Goal: Task Accomplishment & Management: Use online tool/utility

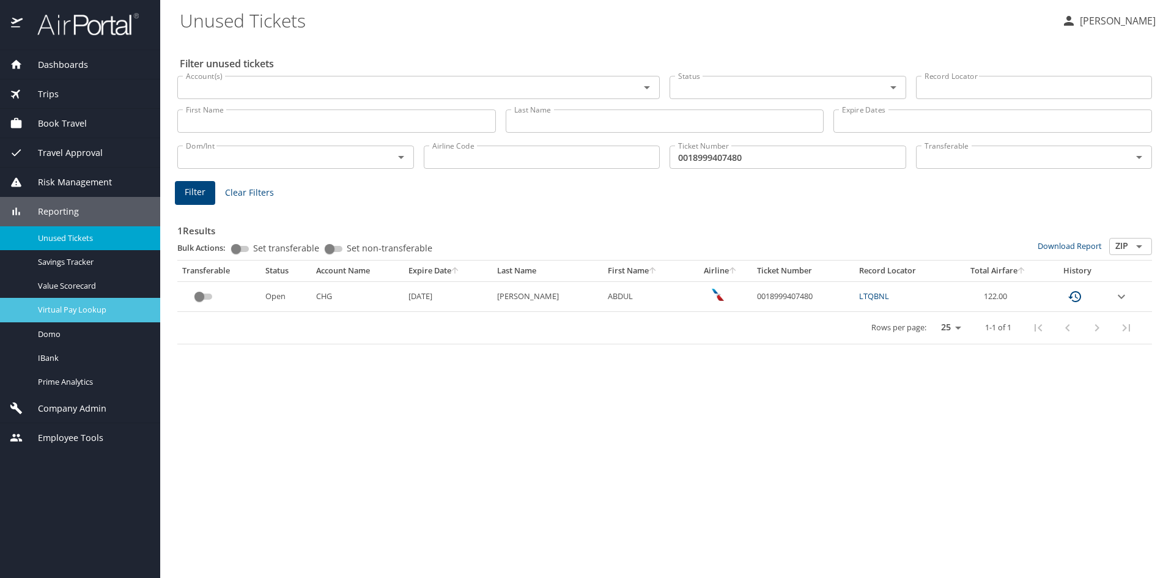
click at [66, 313] on span "Virtual Pay Lookup" at bounding box center [92, 310] width 108 height 12
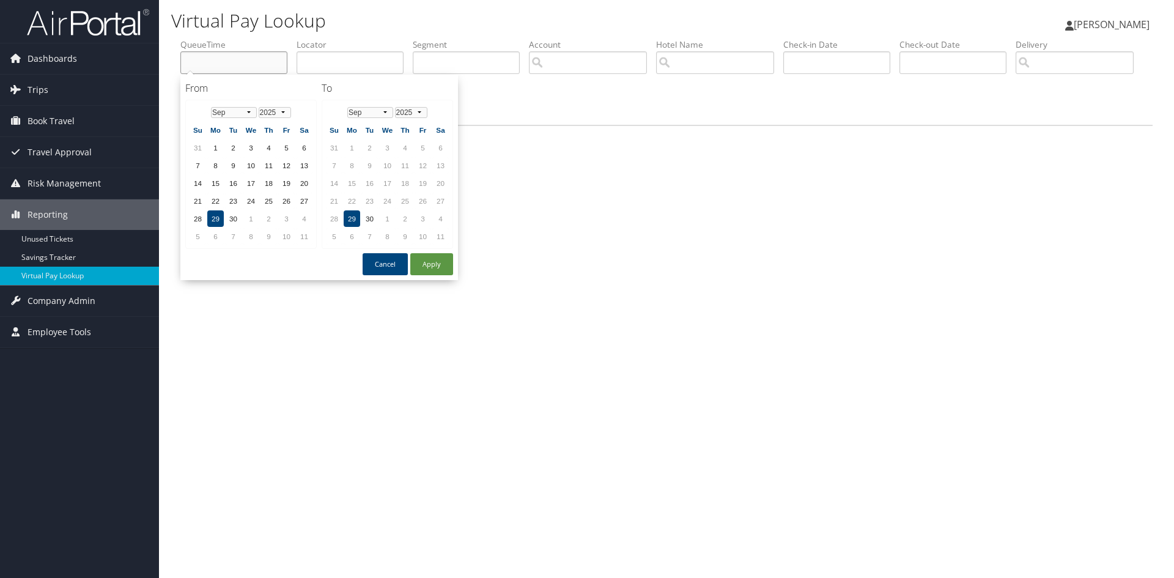
click at [228, 64] on input "text" at bounding box center [233, 62] width 107 height 23
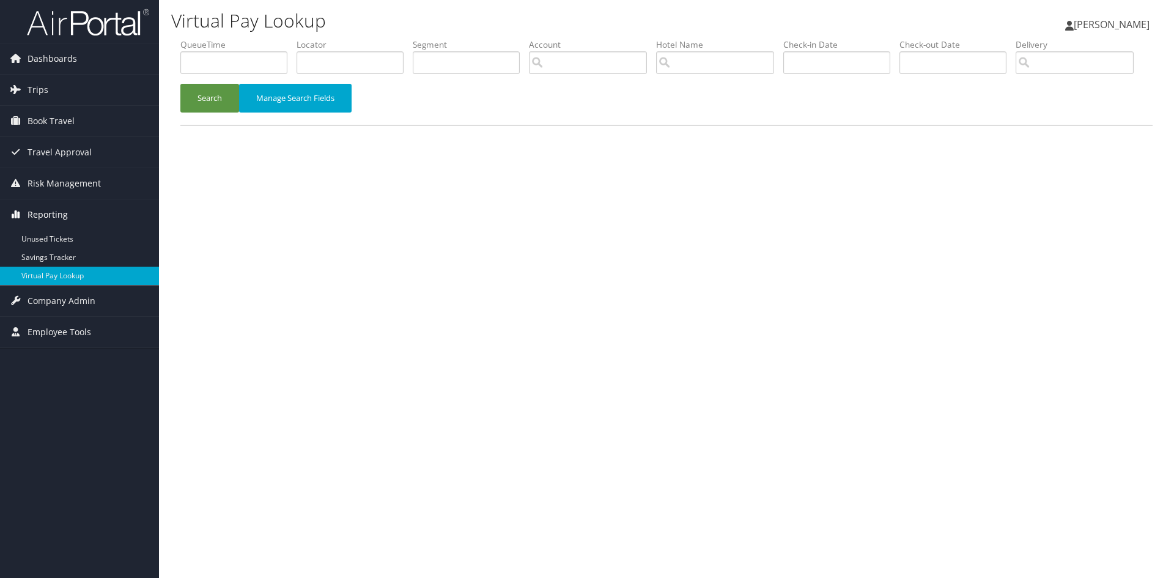
click at [57, 210] on span "Reporting" at bounding box center [48, 214] width 40 height 31
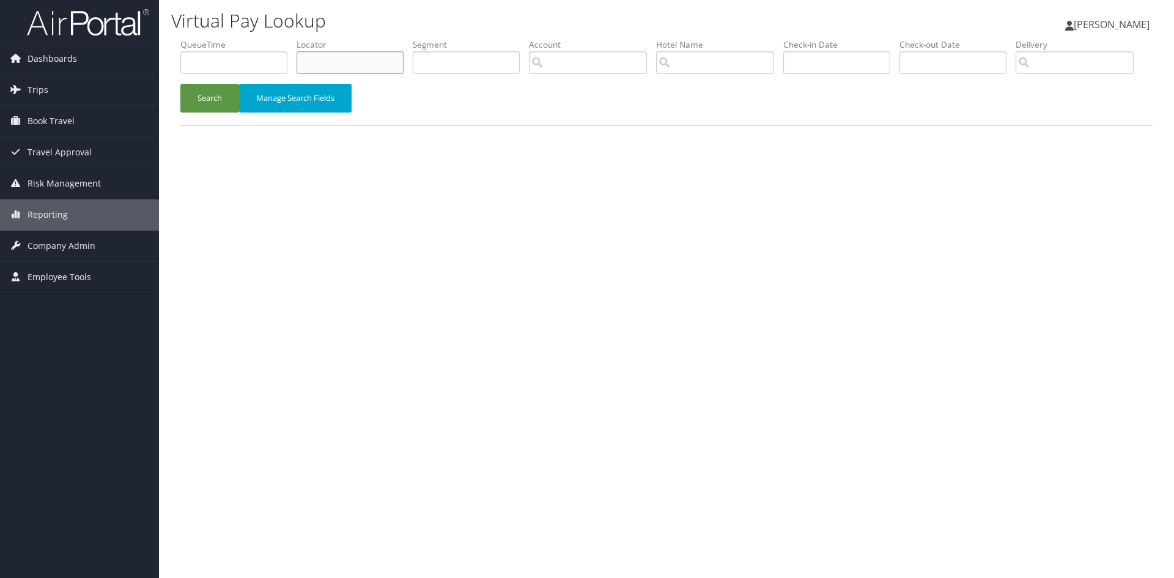
click at [331, 61] on input "text" at bounding box center [349, 62] width 107 height 23
click at [326, 61] on input "text" at bounding box center [349, 62] width 107 height 23
paste input "QOYSTU"
type input "QOYSTU"
click at [201, 112] on button "Search" at bounding box center [209, 98] width 59 height 29
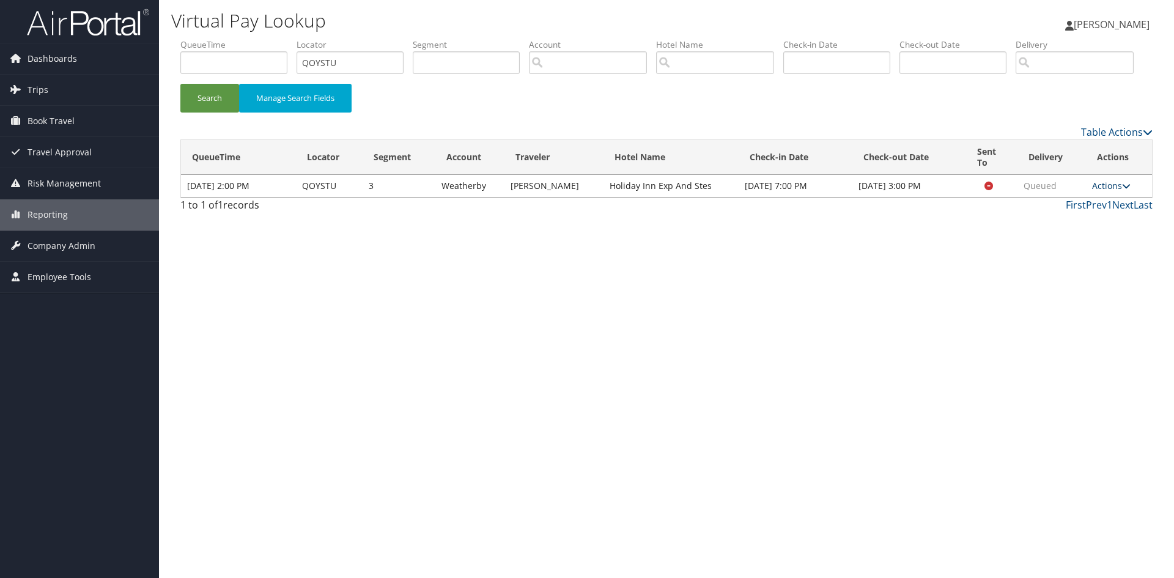
click at [1128, 190] on icon at bounding box center [1126, 186] width 9 height 9
drag, startPoint x: 339, startPoint y: 59, endPoint x: 298, endPoint y: 61, distance: 40.4
click at [298, 61] on input "QOYSTU" at bounding box center [349, 62] width 107 height 23
type input "LTFAWC"
click at [214, 112] on button "Search" at bounding box center [209, 98] width 59 height 29
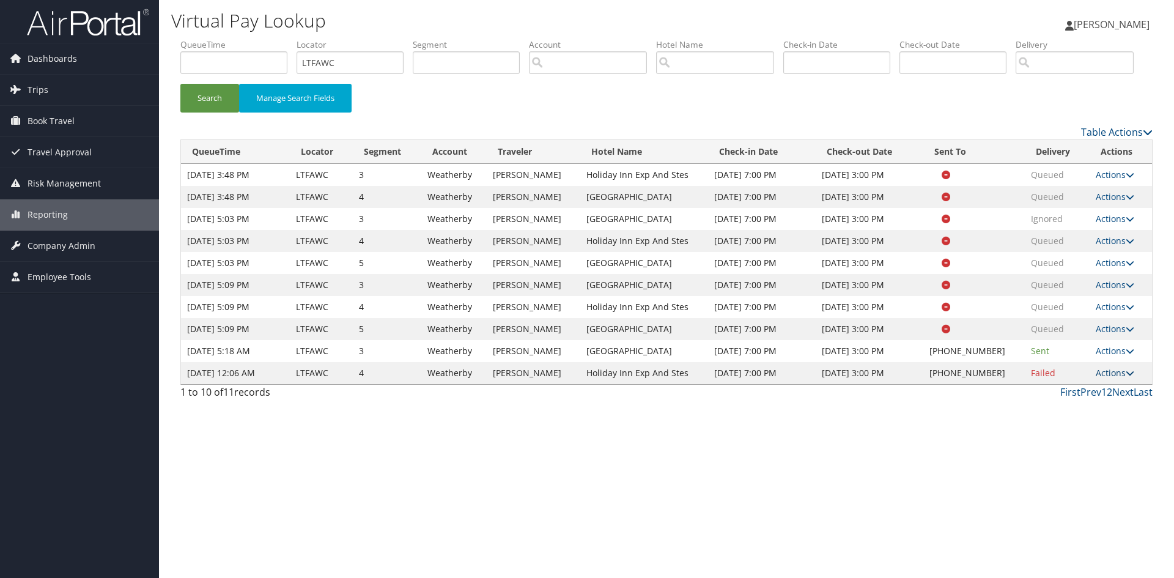
click at [1130, 377] on icon at bounding box center [1129, 373] width 9 height 9
click at [1062, 449] on link "Logs" at bounding box center [1075, 439] width 105 height 21
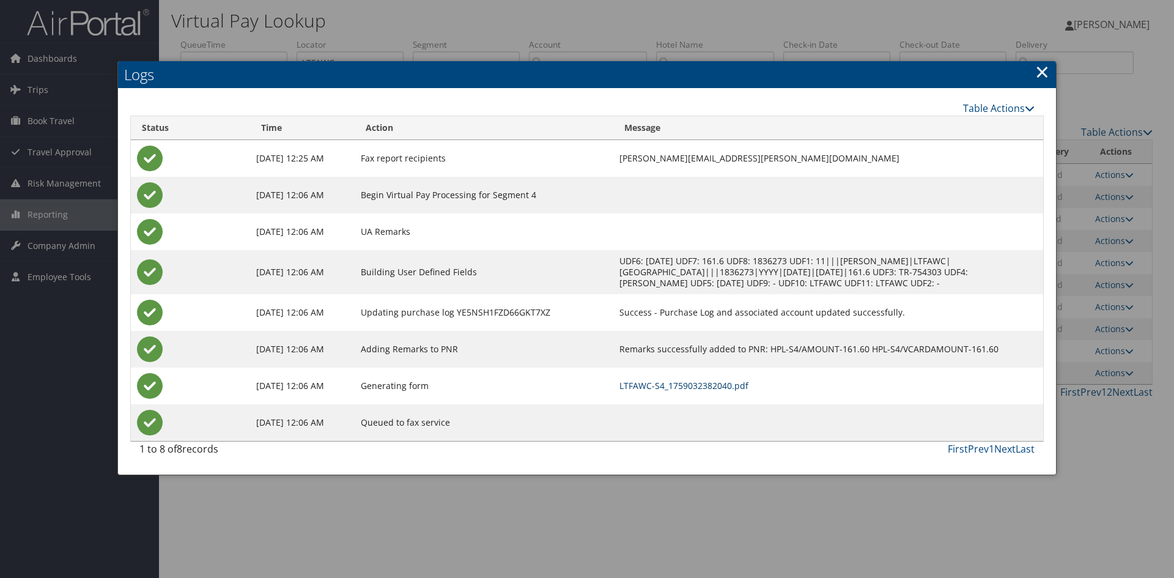
click at [697, 383] on link "LTFAWC-S4_1759032382040.pdf" at bounding box center [683, 386] width 129 height 12
